Goal: Book appointment/travel/reservation

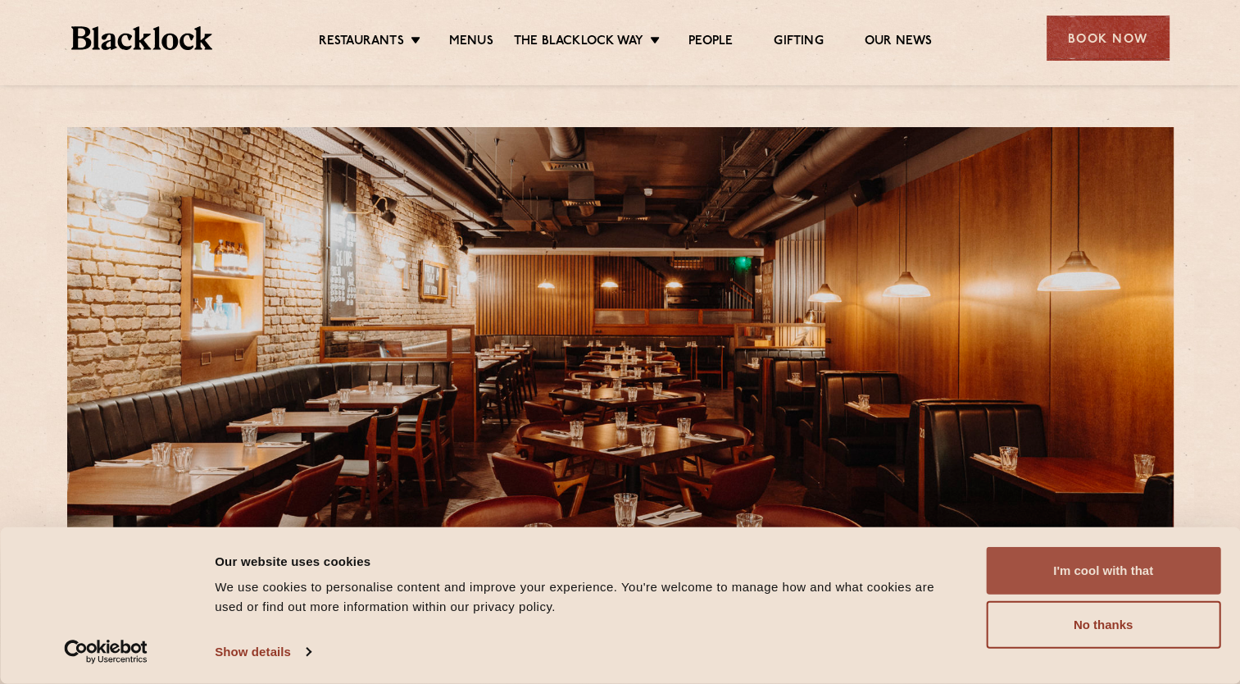
click at [1173, 583] on button "I'm cool with that" at bounding box center [1103, 571] width 234 height 48
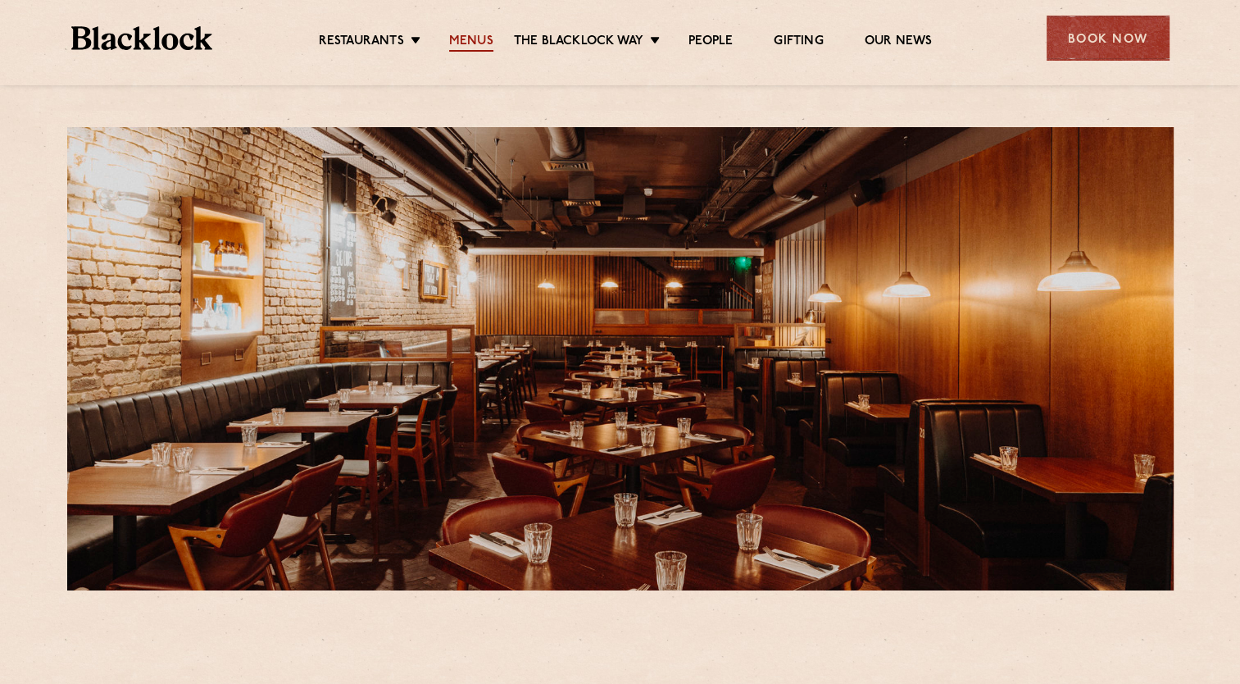
click at [486, 38] on link "Menus" at bounding box center [471, 43] width 44 height 18
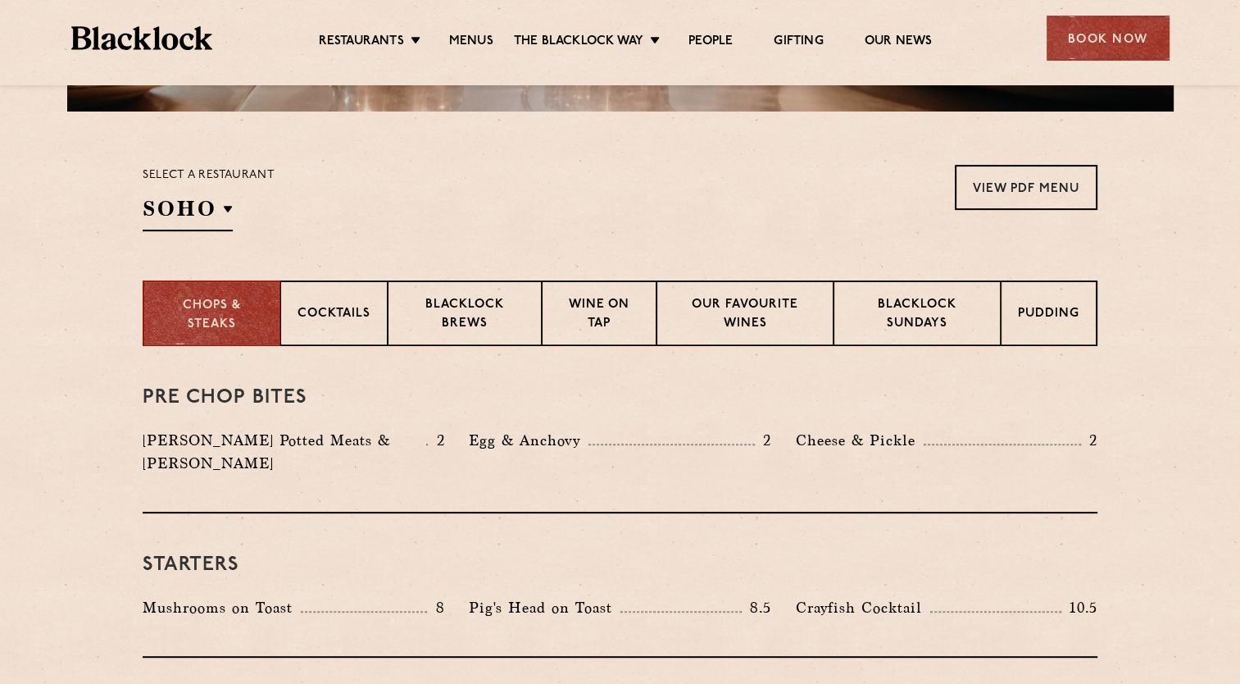
scroll to position [492, 0]
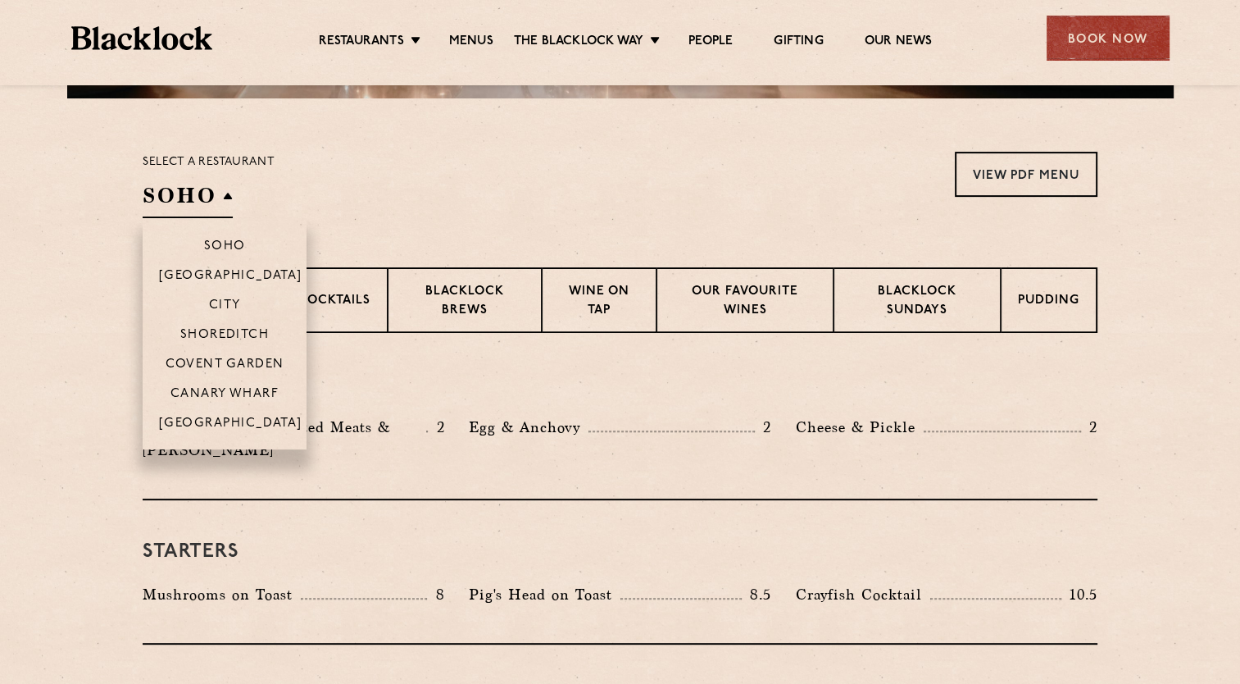
click at [226, 205] on h2 "SOHO" at bounding box center [188, 199] width 90 height 37
click at [222, 361] on p "Covent Garden" at bounding box center [225, 365] width 119 height 16
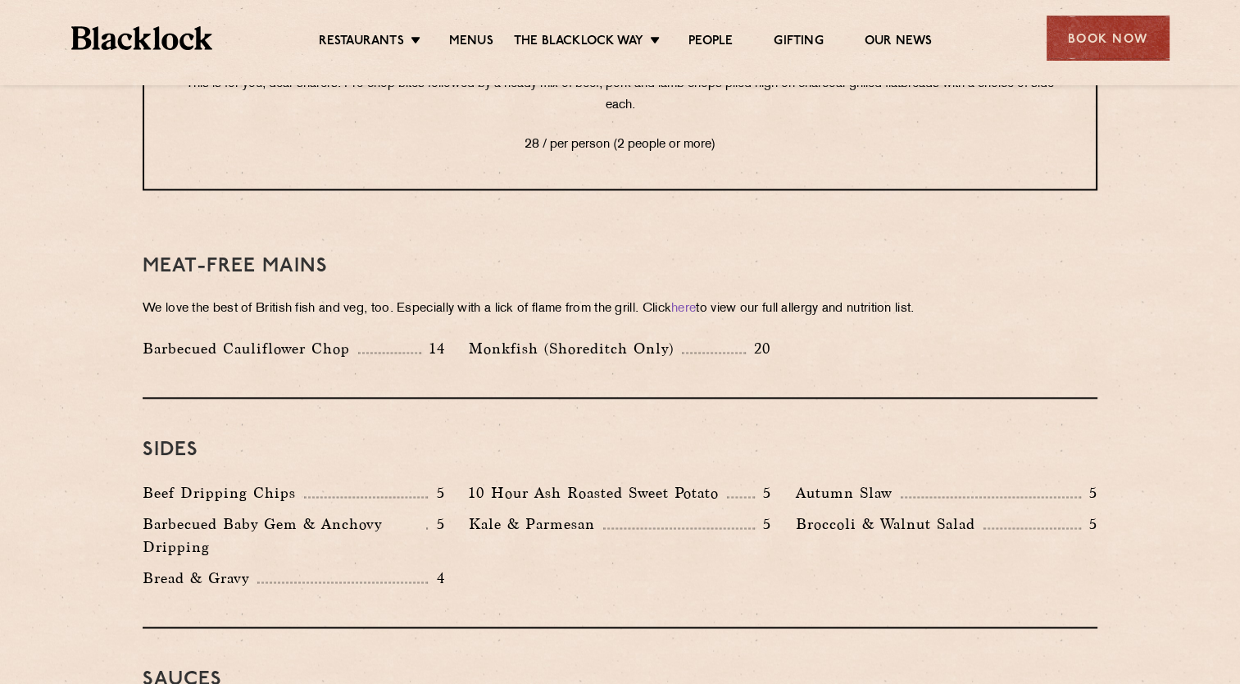
scroll to position [2213, 0]
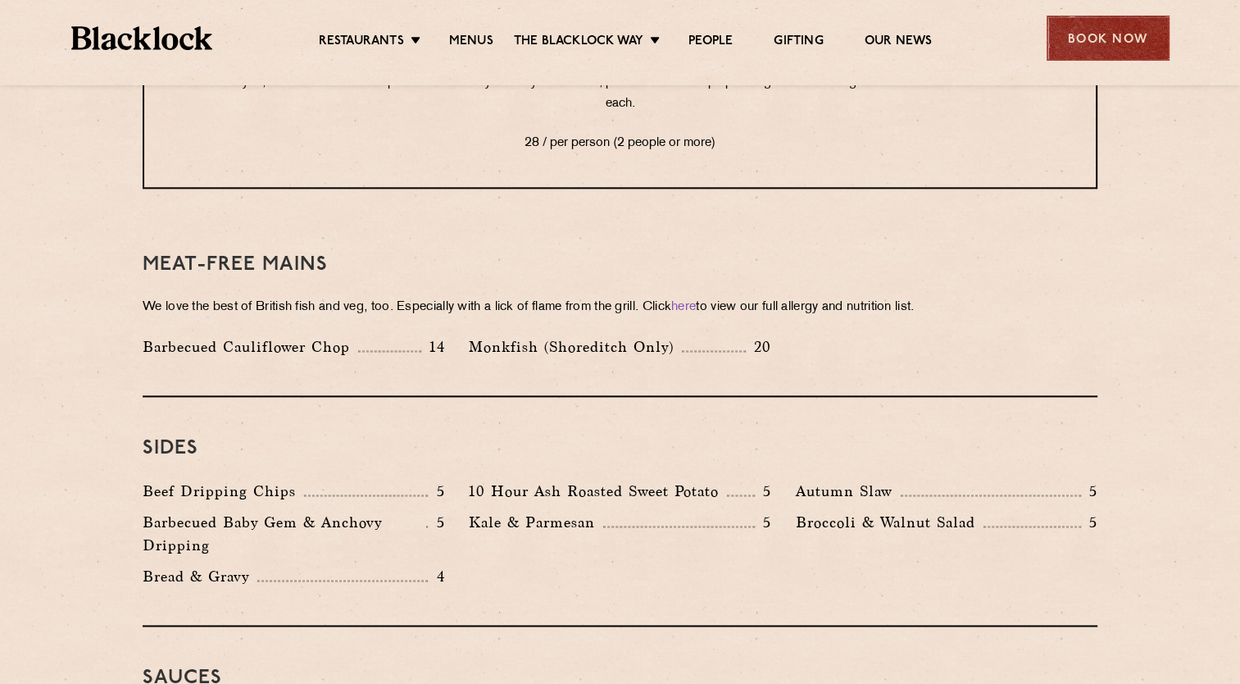
click at [1134, 39] on div "Book Now" at bounding box center [1108, 38] width 123 height 45
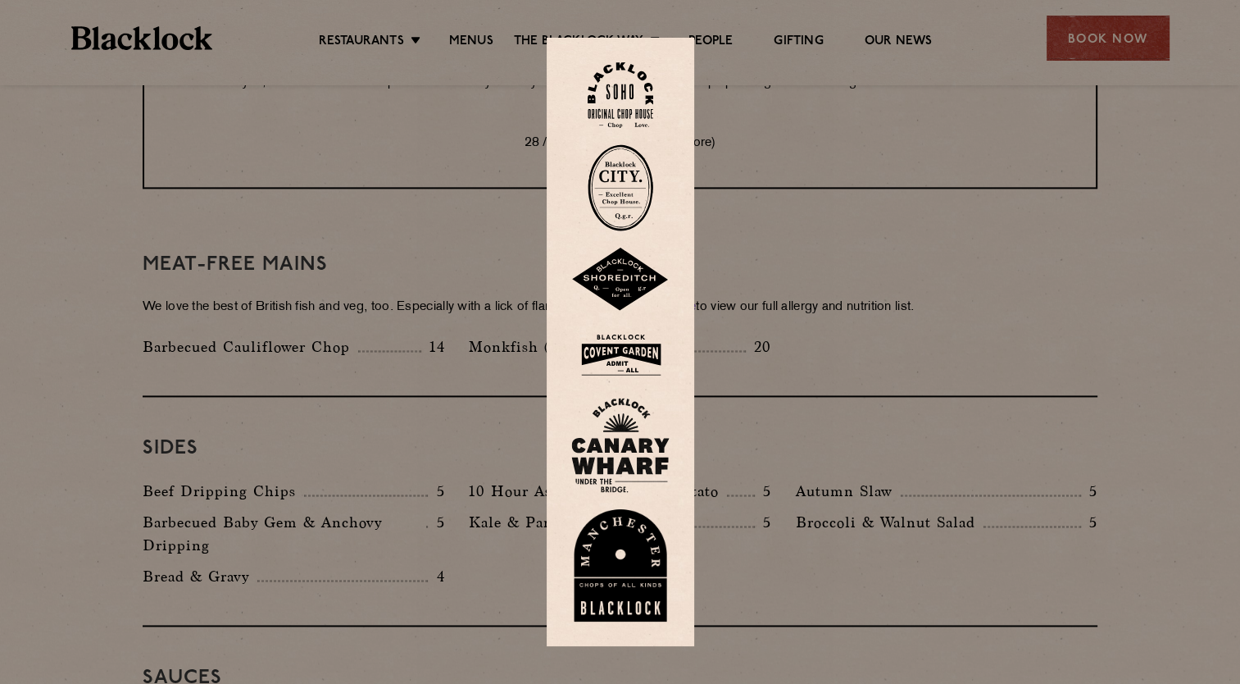
click at [629, 344] on img at bounding box center [620, 354] width 98 height 53
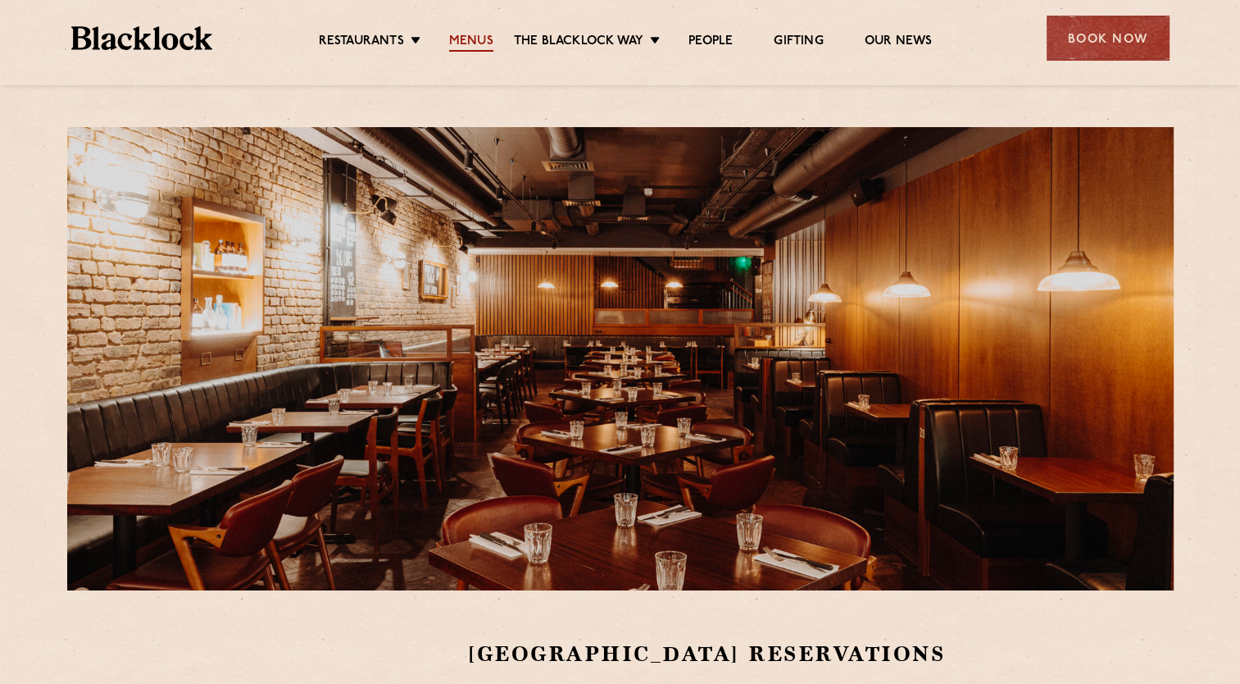
click at [479, 37] on link "Menus" at bounding box center [471, 43] width 44 height 18
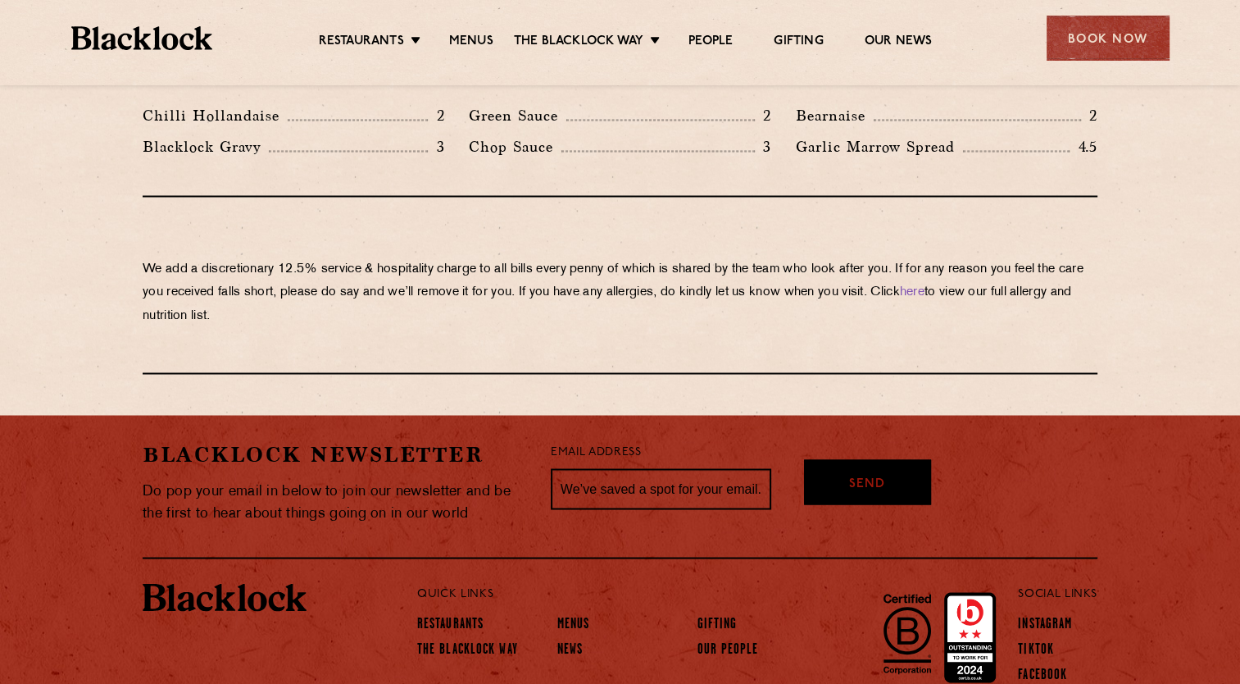
scroll to position [2847, 0]
